Goal: Answer question/provide support: Share knowledge or assist other users

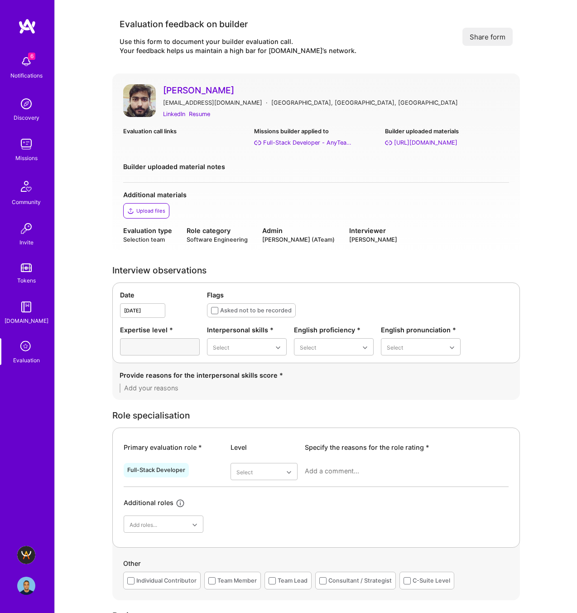
click at [25, 348] on icon at bounding box center [26, 346] width 17 height 17
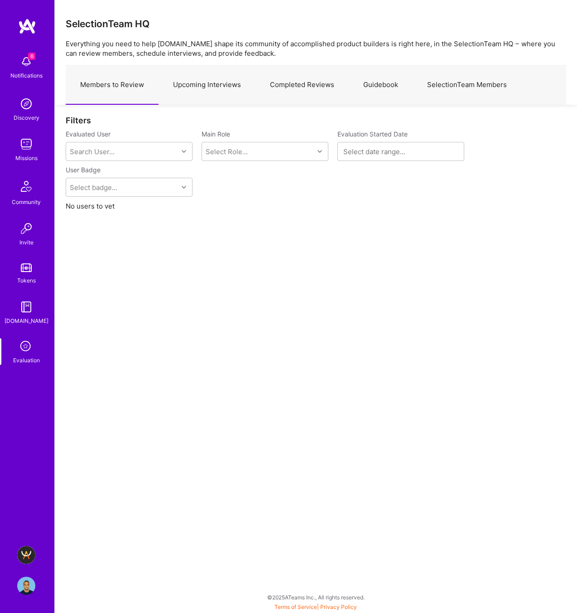
click at [219, 88] on link "Upcoming Interviews" at bounding box center [207, 84] width 97 height 39
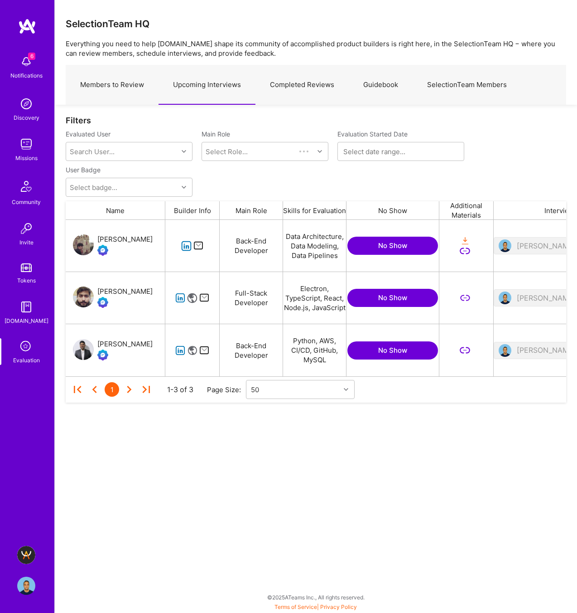
scroll to position [156, 501]
click at [187, 248] on icon "grid" at bounding box center [186, 246] width 10 height 10
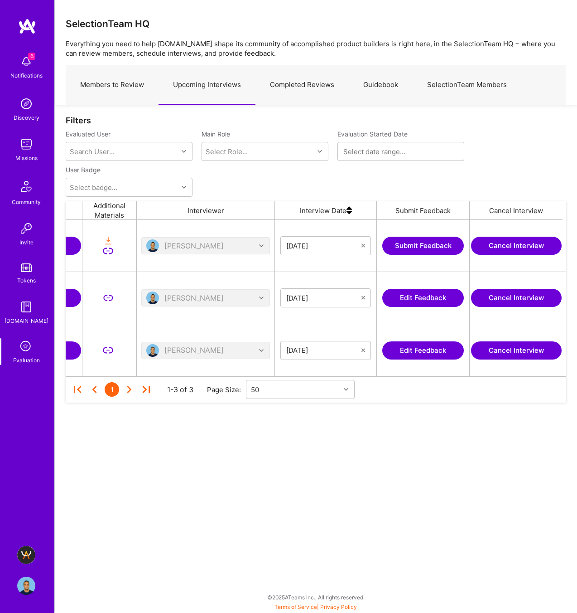
scroll to position [0, 360]
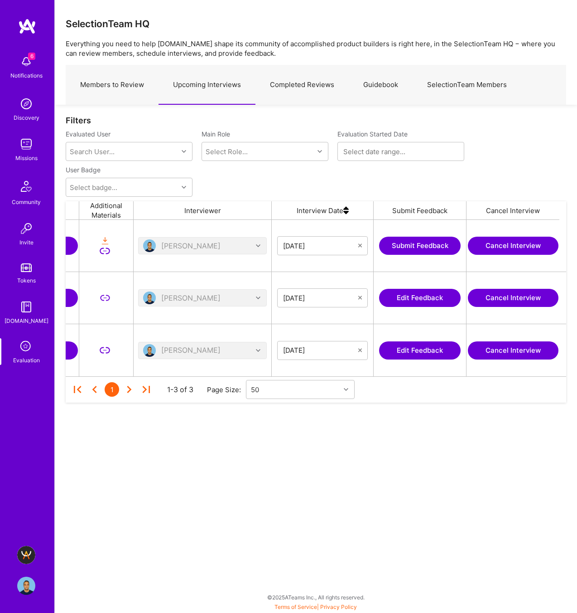
click at [383, 247] on button "Submit Feedback" at bounding box center [420, 246] width 82 height 18
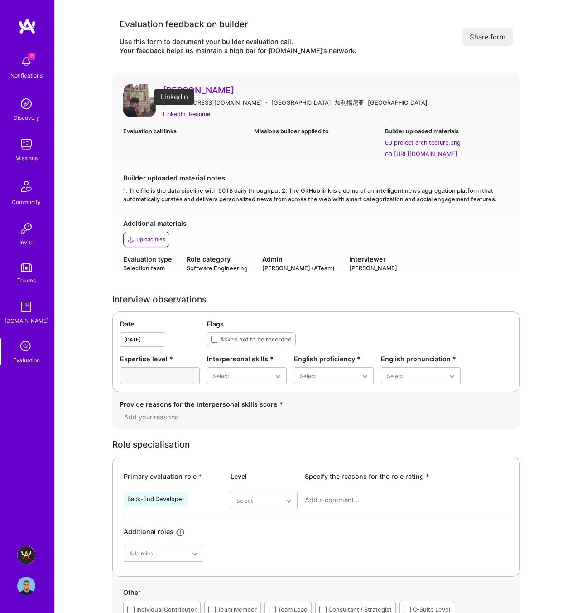
click at [174, 115] on div "LinkedIn" at bounding box center [174, 114] width 22 height 10
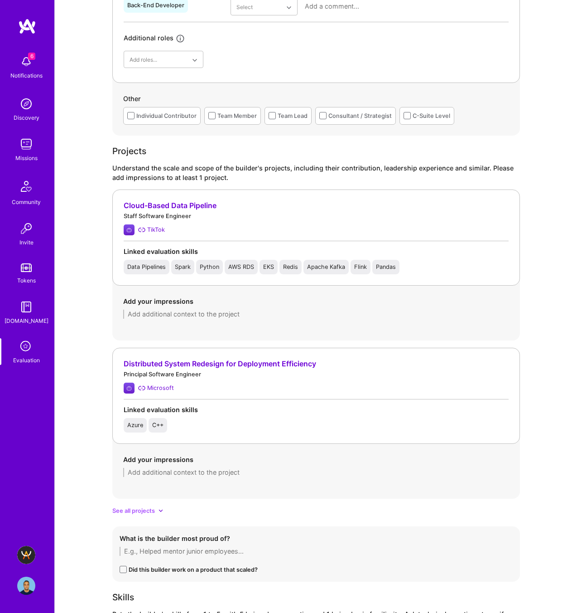
scroll to position [673, 0]
